Goal: Information Seeking & Learning: Find specific fact

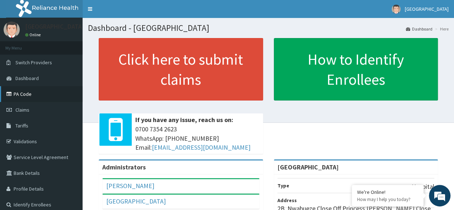
click at [31, 89] on link "PA Code" at bounding box center [41, 94] width 83 height 16
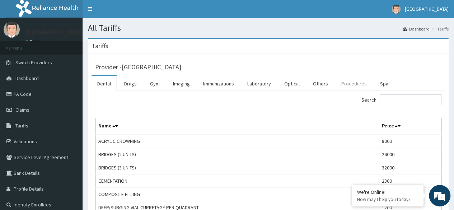
click at [346, 83] on link "Procedures" at bounding box center [354, 83] width 37 height 15
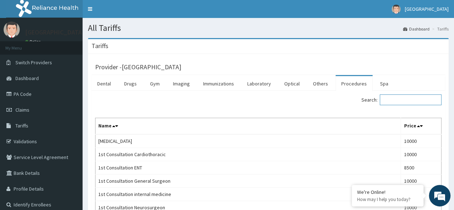
click at [395, 97] on input "Search:" at bounding box center [411, 99] width 62 height 11
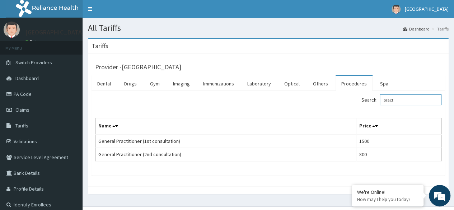
click at [401, 99] on input "pract" at bounding box center [411, 99] width 62 height 11
type input "p"
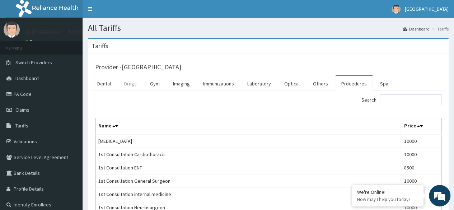
click at [130, 84] on link "Drugs" at bounding box center [130, 83] width 24 height 15
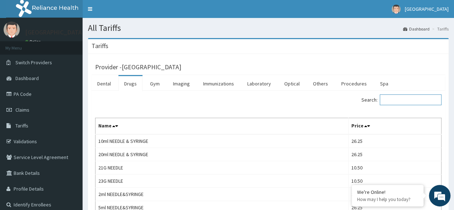
click at [403, 100] on input "Search:" at bounding box center [411, 99] width 62 height 11
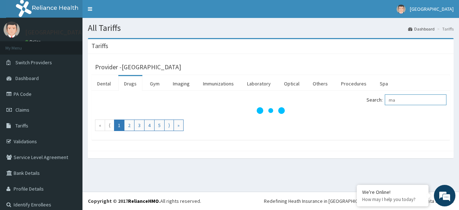
type input "m"
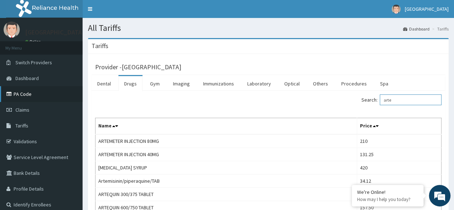
type input "arte"
click at [24, 96] on link "PA Code" at bounding box center [41, 94] width 83 height 16
